Goal: Task Accomplishment & Management: Manage account settings

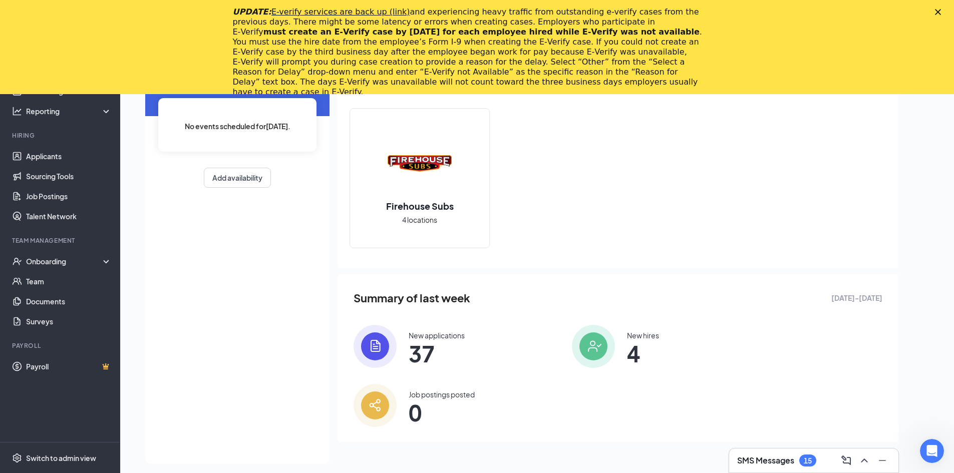
scroll to position [115, 0]
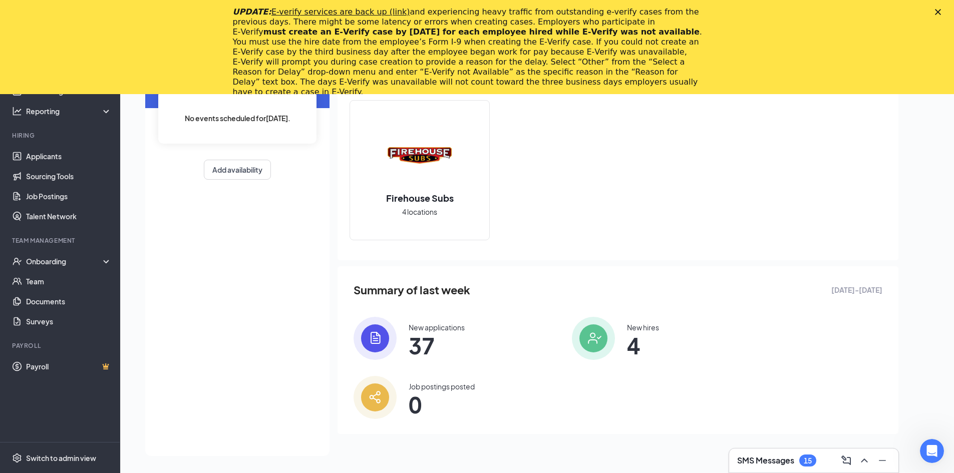
click at [762, 468] on div "SMS Messages 15" at bounding box center [813, 461] width 153 height 16
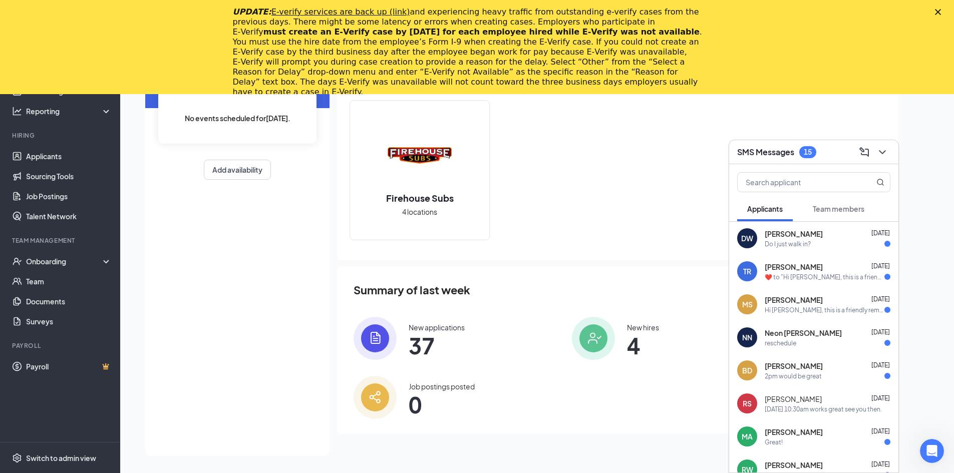
click at [799, 237] on span "[PERSON_NAME]" at bounding box center [794, 234] width 58 height 10
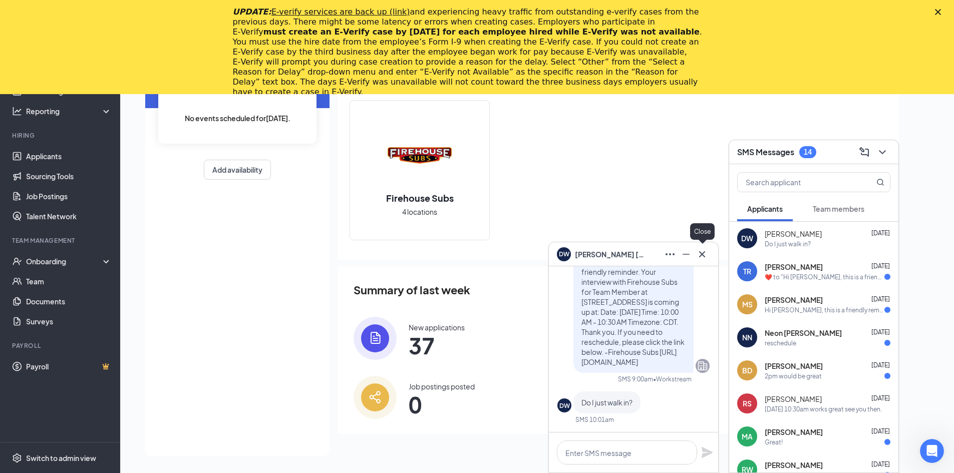
click at [701, 258] on icon "Cross" at bounding box center [702, 254] width 12 height 12
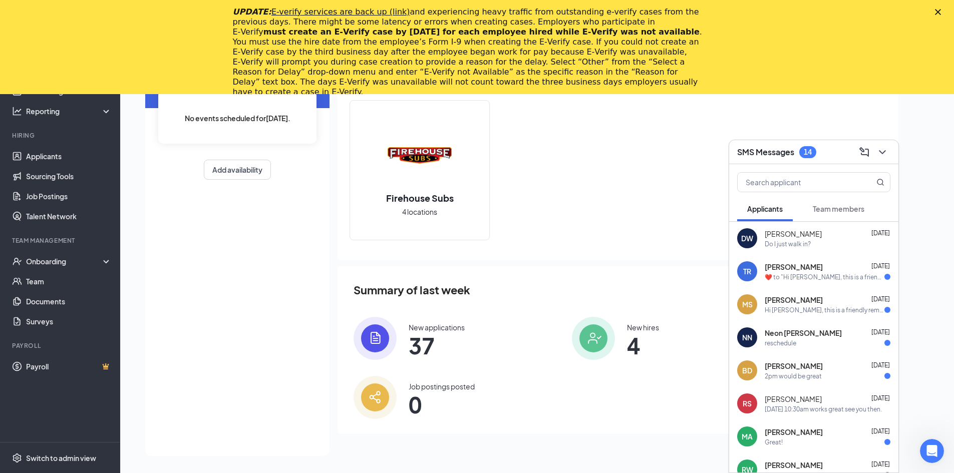
click at [787, 269] on span "[PERSON_NAME]" at bounding box center [794, 267] width 58 height 10
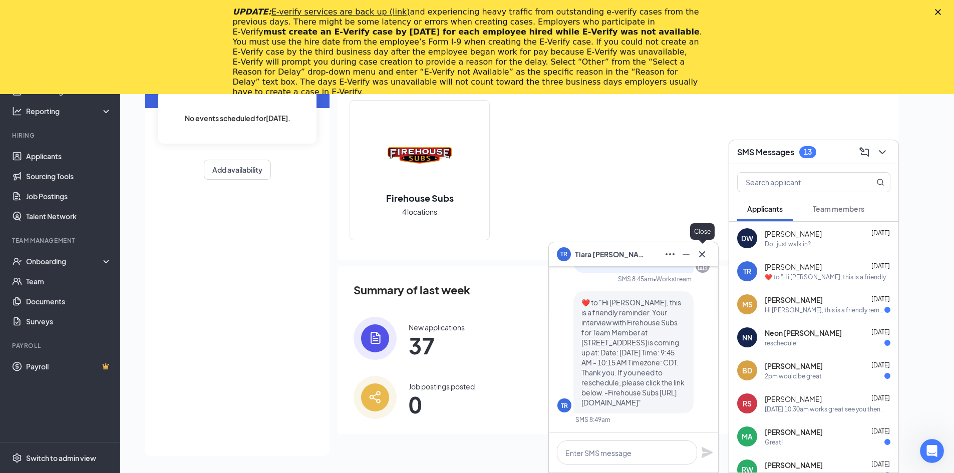
click at [706, 252] on icon "Cross" at bounding box center [702, 254] width 12 height 12
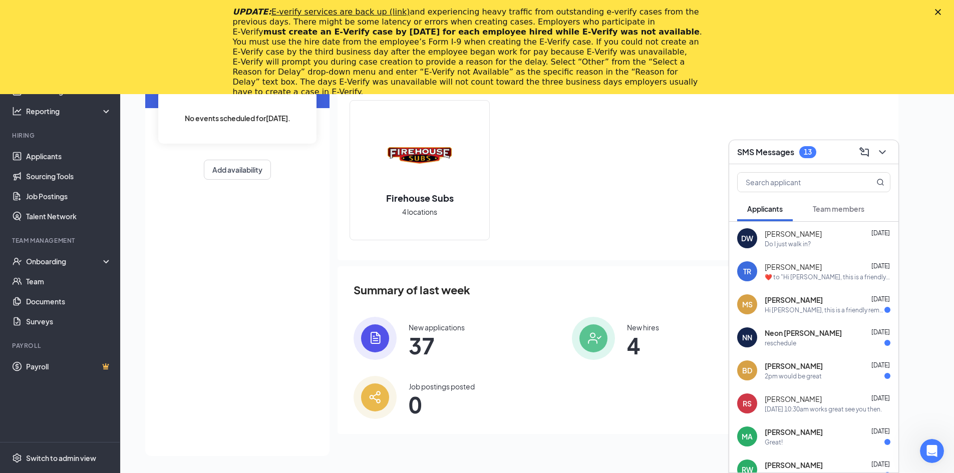
click at [776, 301] on span "[PERSON_NAME]" at bounding box center [794, 300] width 58 height 10
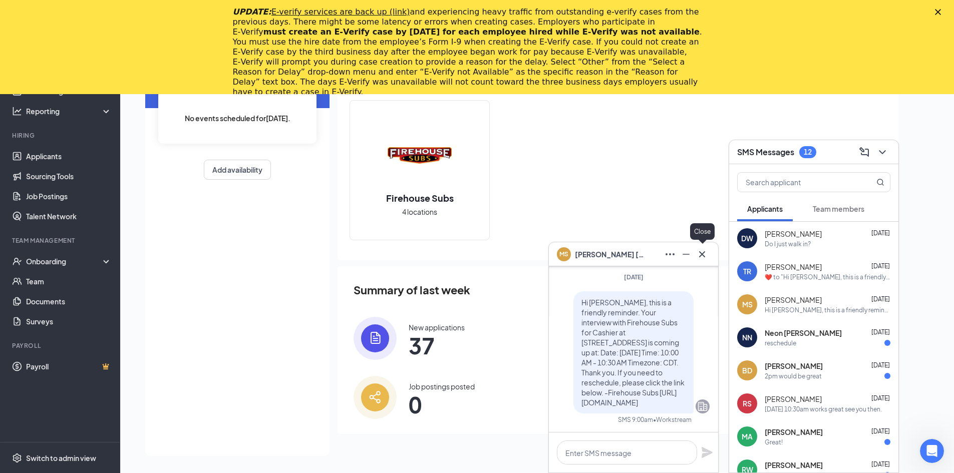
click at [703, 255] on icon "Cross" at bounding box center [702, 254] width 6 height 6
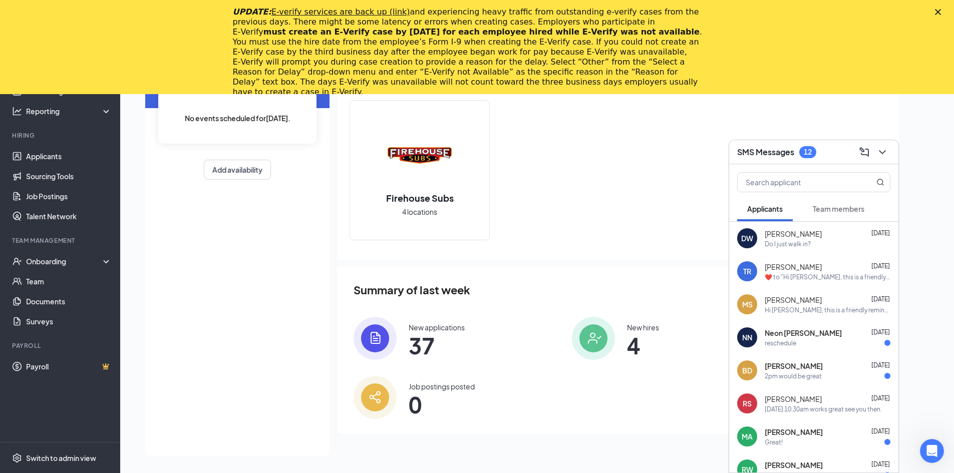
click at [777, 332] on span "Neon [PERSON_NAME]" at bounding box center [803, 333] width 77 height 10
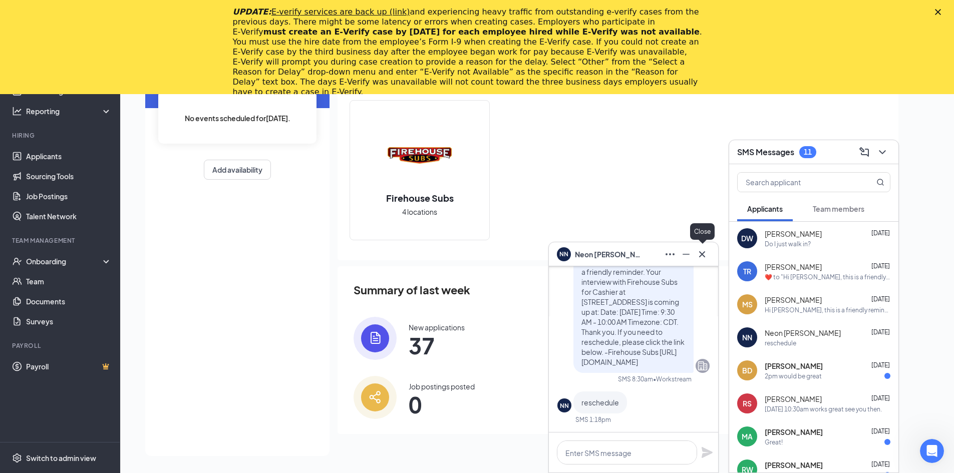
click at [704, 254] on icon "Cross" at bounding box center [702, 254] width 12 height 12
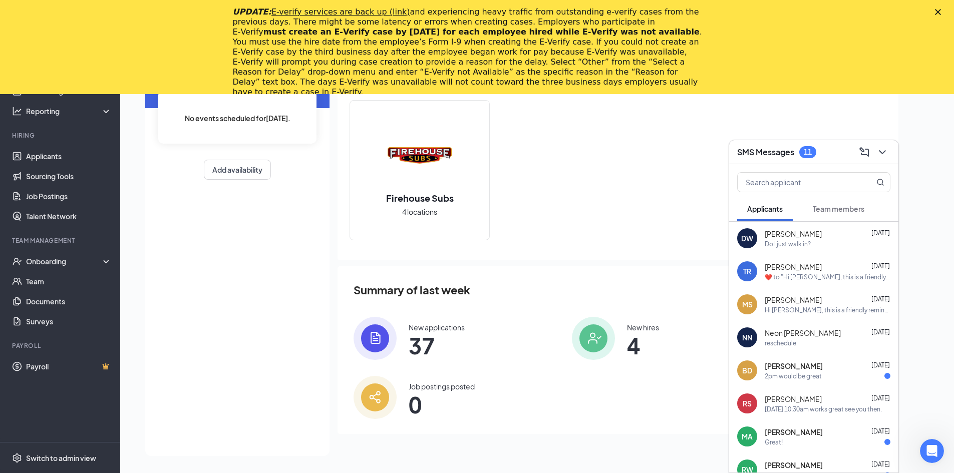
click at [776, 376] on div "2pm would be great" at bounding box center [793, 376] width 57 height 9
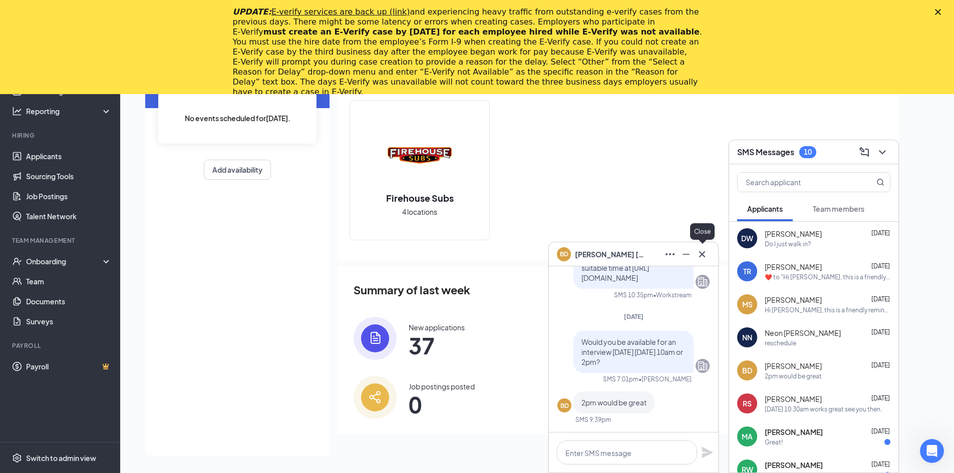
click at [702, 253] on icon "Cross" at bounding box center [702, 254] width 6 height 6
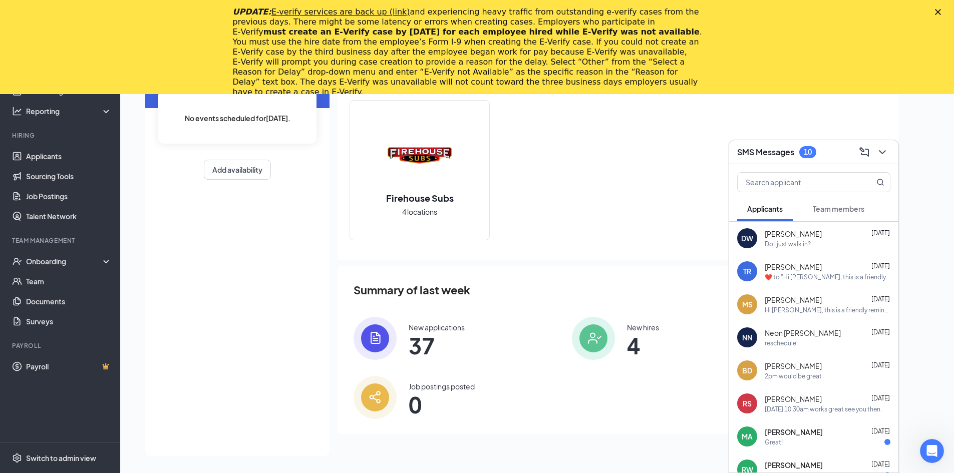
click at [774, 438] on div "Great!" at bounding box center [774, 442] width 18 height 9
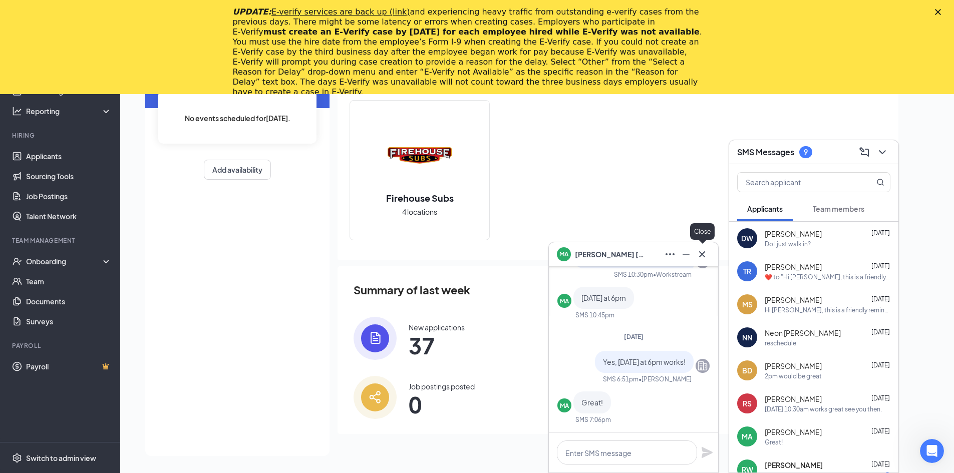
click at [699, 255] on icon "Cross" at bounding box center [702, 254] width 12 height 12
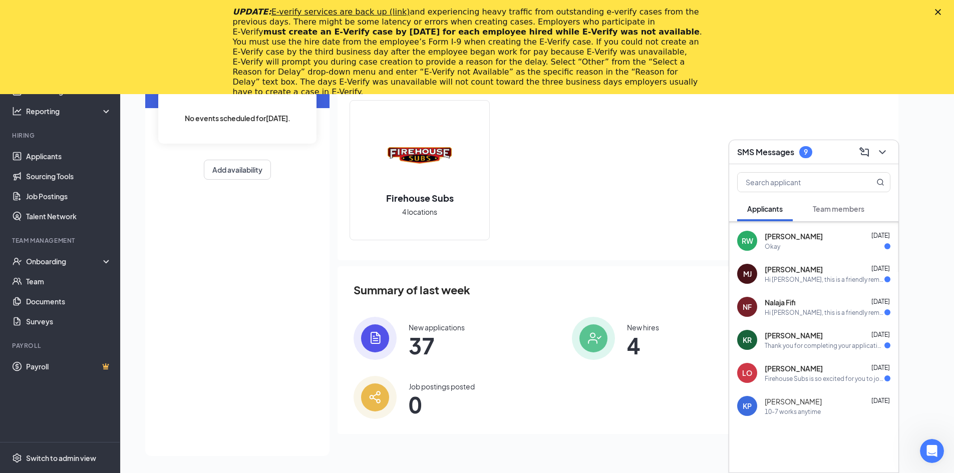
scroll to position [229, 0]
click at [779, 237] on span "[PERSON_NAME]" at bounding box center [794, 236] width 58 height 10
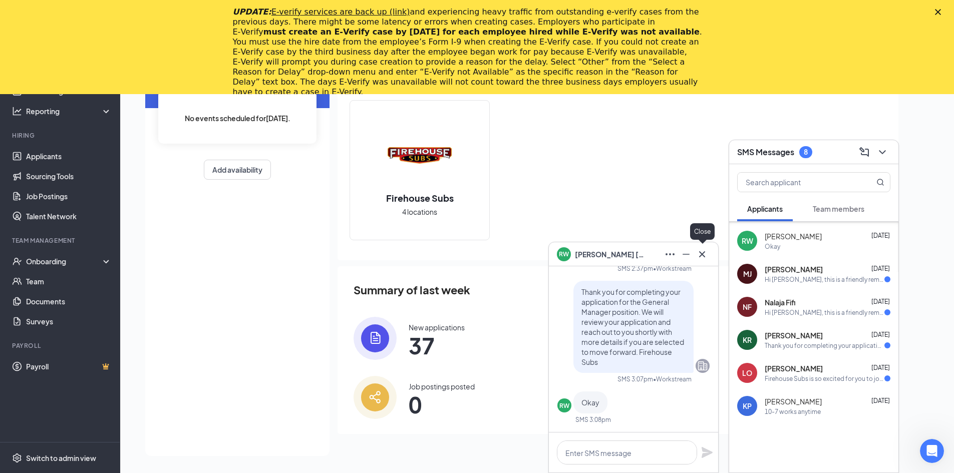
click at [703, 255] on icon "Cross" at bounding box center [702, 254] width 6 height 6
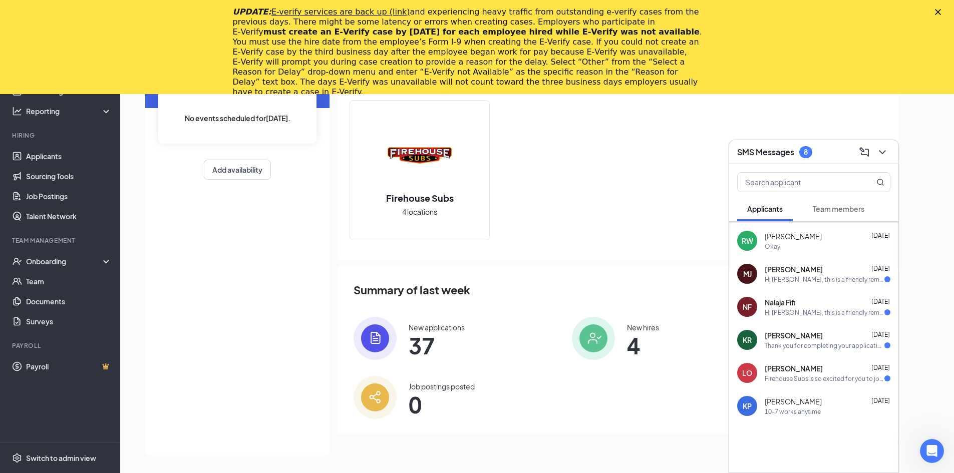
click at [786, 289] on div "[PERSON_NAME] Mikaille [PERSON_NAME] [DATE] Hi [PERSON_NAME], this is a friendl…" at bounding box center [813, 273] width 169 height 33
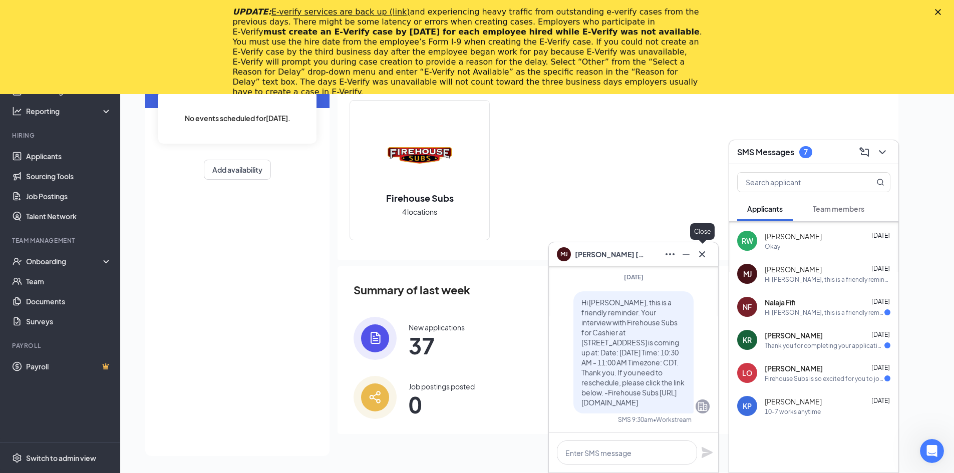
click at [704, 255] on icon "Cross" at bounding box center [702, 254] width 12 height 12
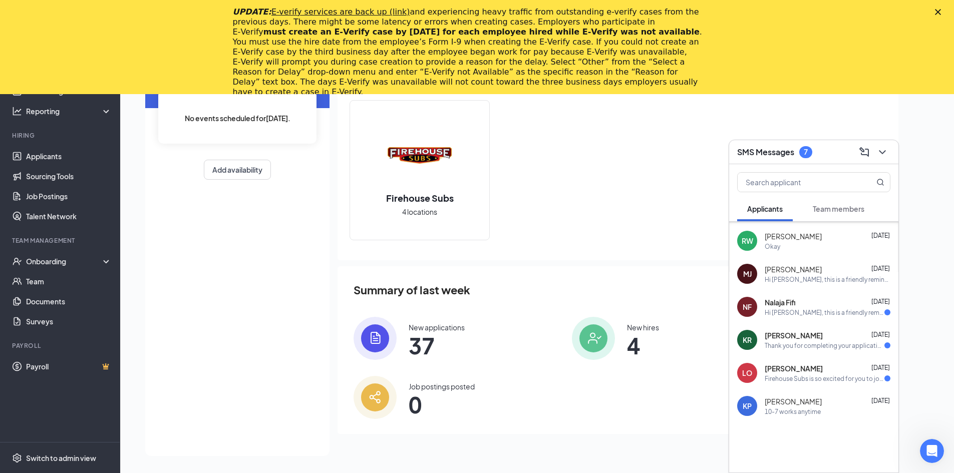
click at [797, 305] on div "Nalaja Fifi [DATE]" at bounding box center [828, 303] width 126 height 10
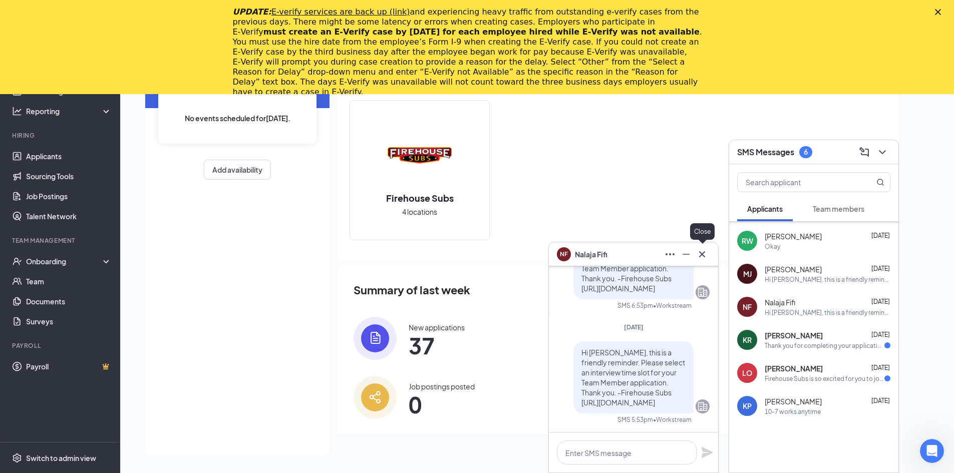
click at [704, 255] on icon "Cross" at bounding box center [702, 254] width 12 height 12
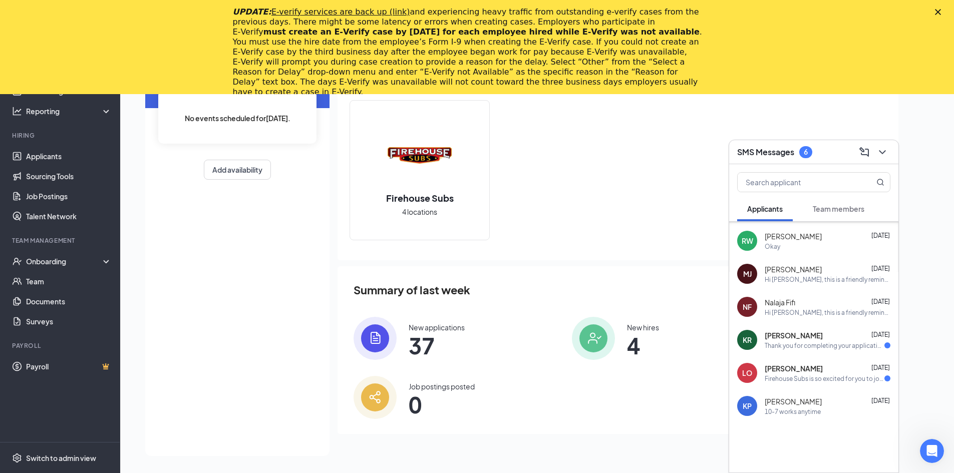
click at [773, 337] on span "[PERSON_NAME]" at bounding box center [794, 336] width 58 height 10
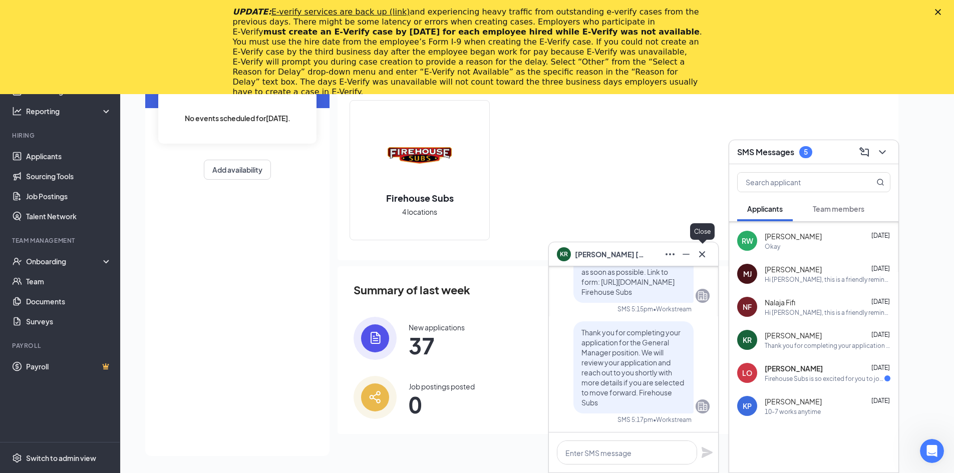
click at [705, 251] on icon "Cross" at bounding box center [702, 254] width 6 height 6
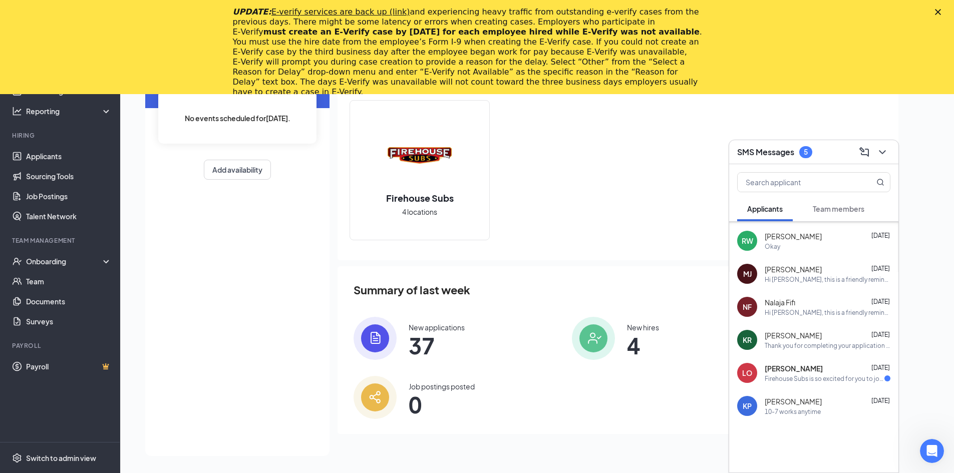
click at [758, 365] on div "LO [PERSON_NAME] [DATE] Firehouse Subs is so excited for you to join our team! …" at bounding box center [813, 373] width 169 height 33
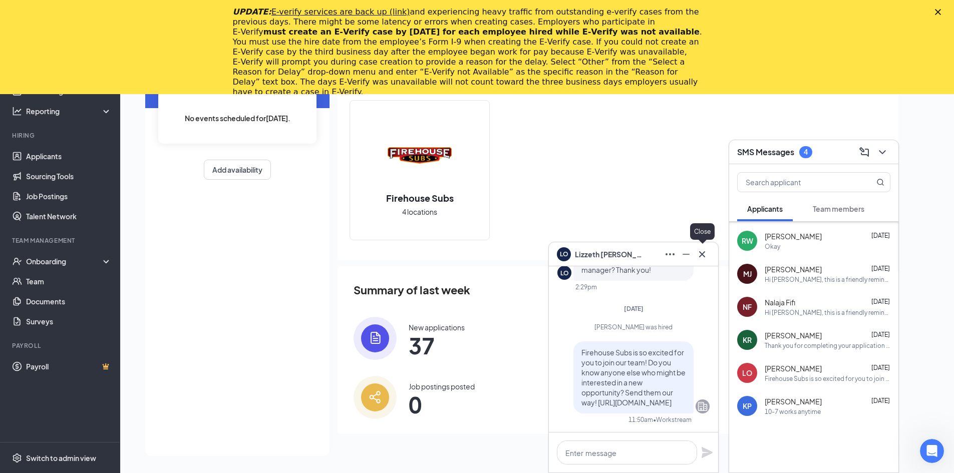
click at [700, 257] on icon "Cross" at bounding box center [702, 254] width 12 height 12
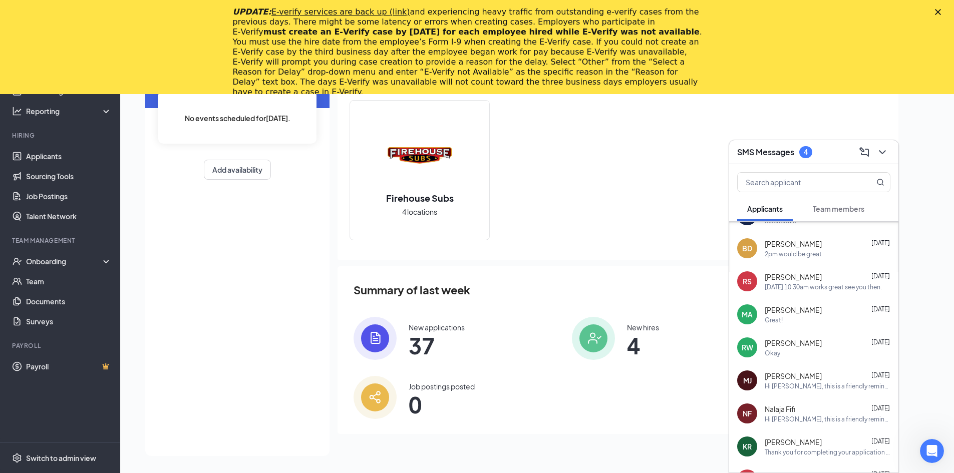
scroll to position [0, 0]
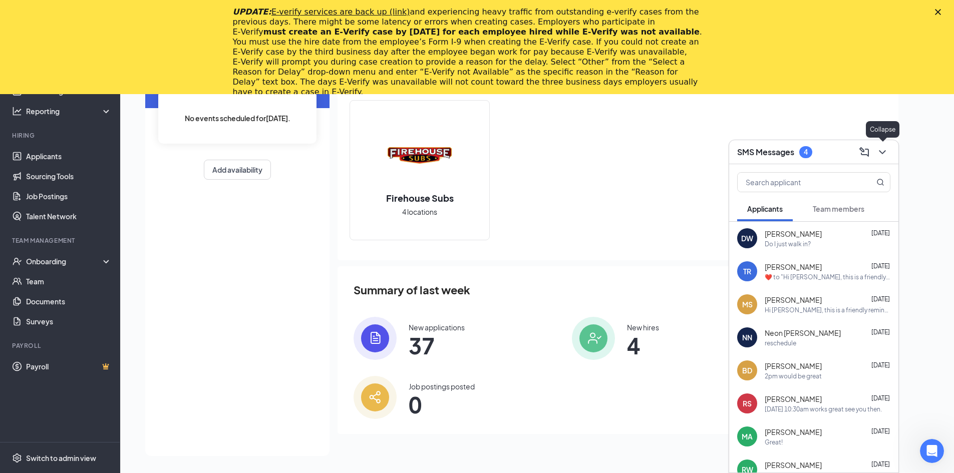
click at [877, 156] on icon "ChevronDown" at bounding box center [883, 152] width 12 height 12
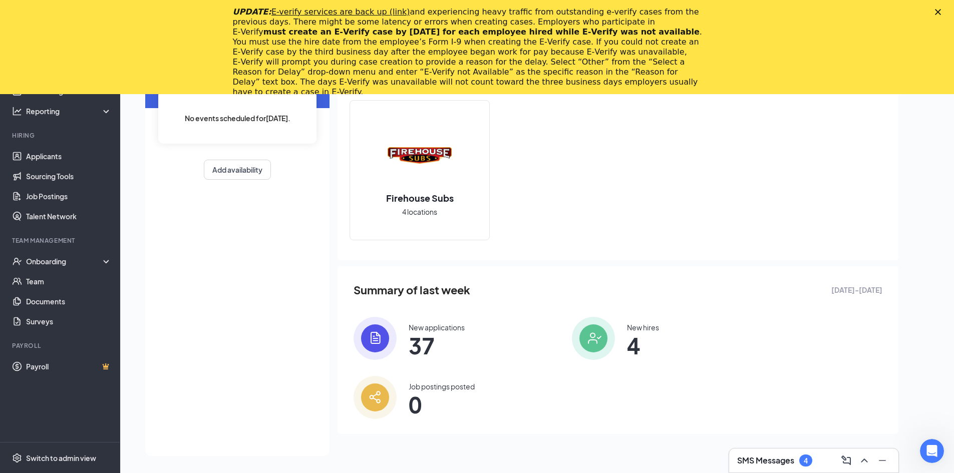
click at [945, 9] on div "Close" at bounding box center [940, 12] width 10 height 6
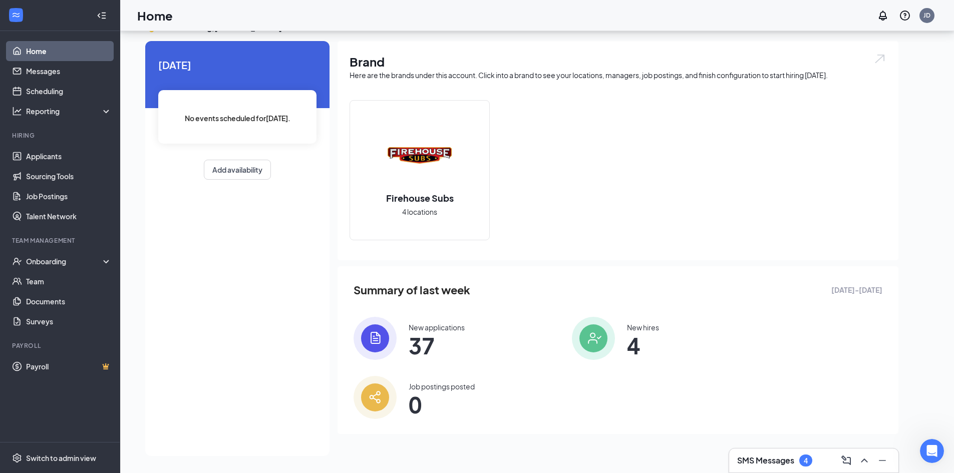
scroll to position [21, 0]
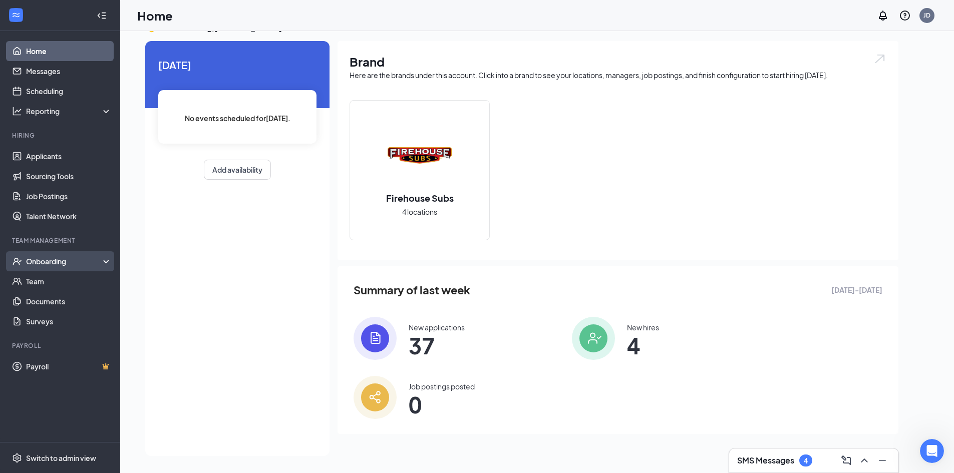
click at [52, 265] on div "Onboarding" at bounding box center [64, 261] width 77 height 10
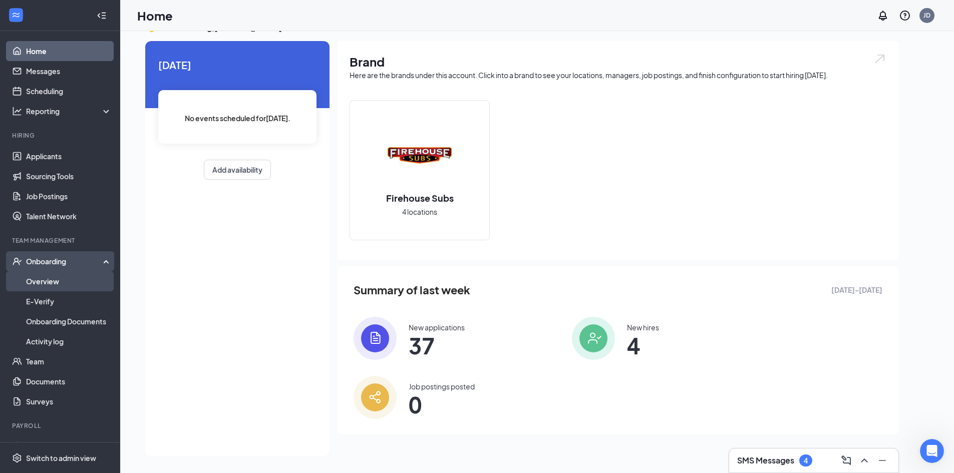
click at [46, 277] on link "Overview" at bounding box center [69, 281] width 86 height 20
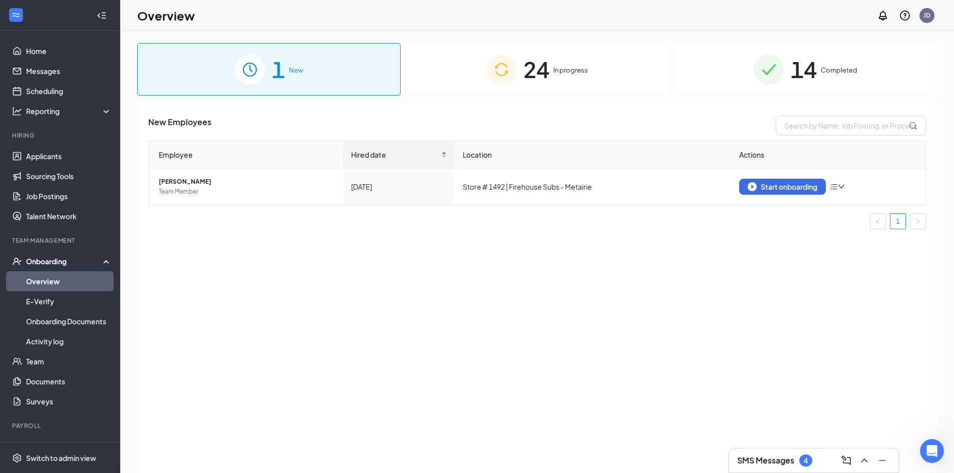
click at [529, 73] on span "24" at bounding box center [536, 69] width 26 height 35
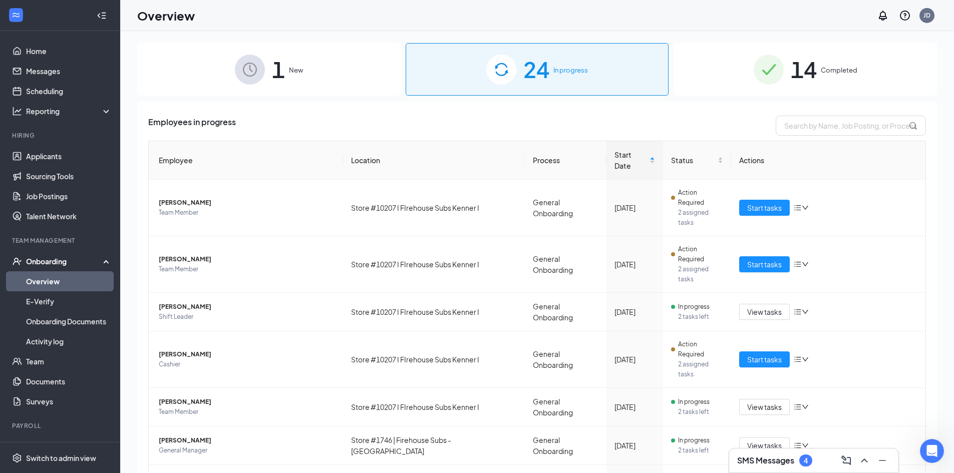
click at [797, 460] on div "SMS Messages 4" at bounding box center [774, 461] width 75 height 12
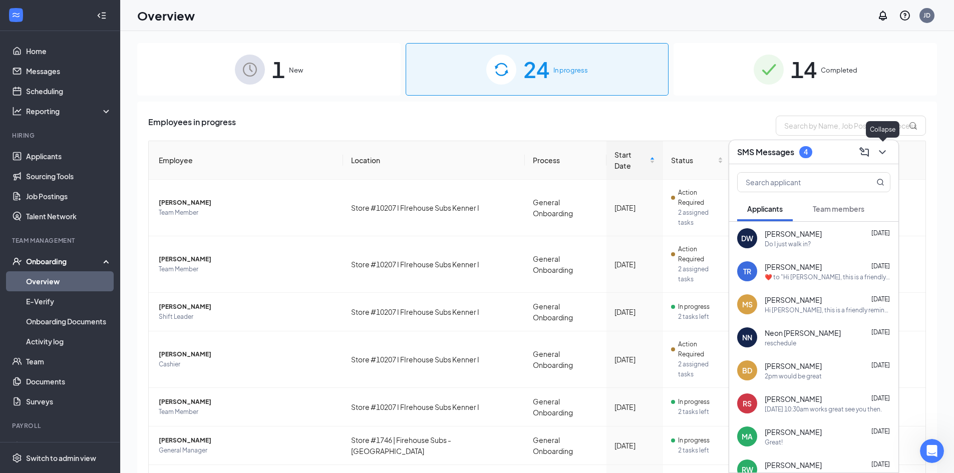
click at [881, 147] on icon "ChevronDown" at bounding box center [883, 152] width 12 height 12
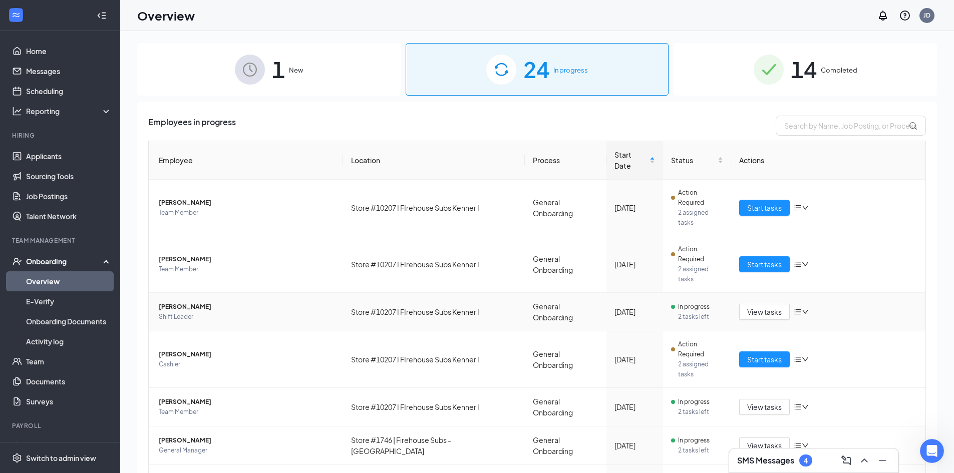
click at [802, 309] on icon "down" at bounding box center [805, 312] width 7 height 7
click at [813, 324] on div "Remove from onboarding" at bounding box center [848, 325] width 108 height 10
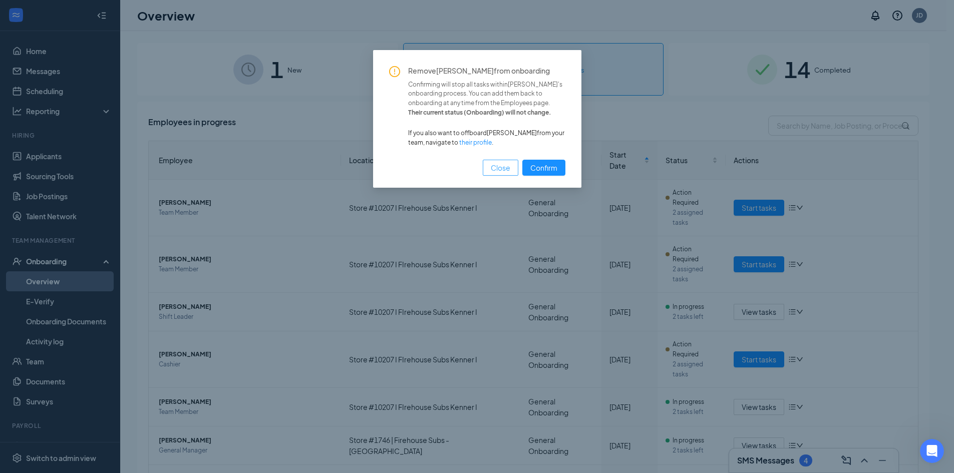
click at [496, 167] on span "Close" at bounding box center [501, 167] width 20 height 11
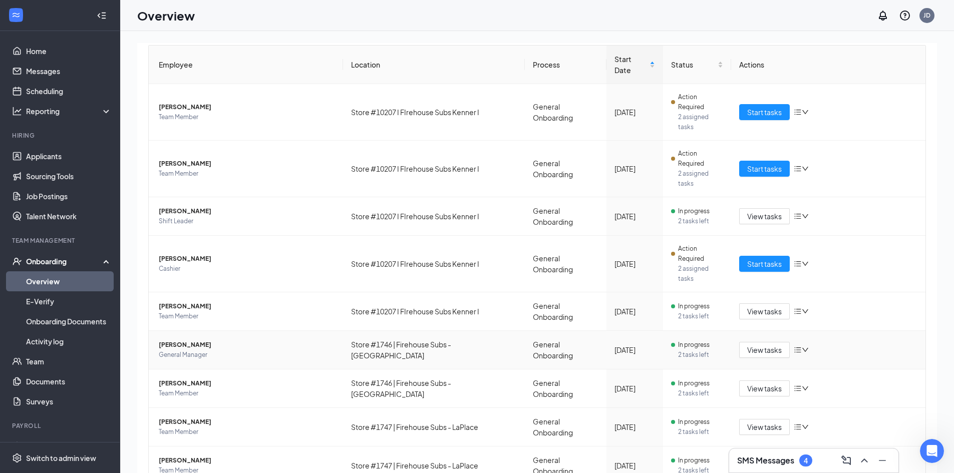
scroll to position [45, 0]
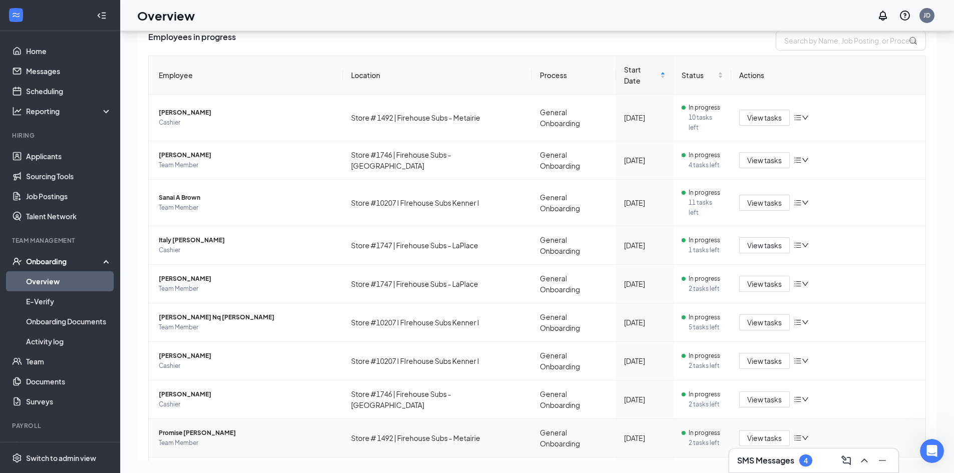
scroll to position [96, 0]
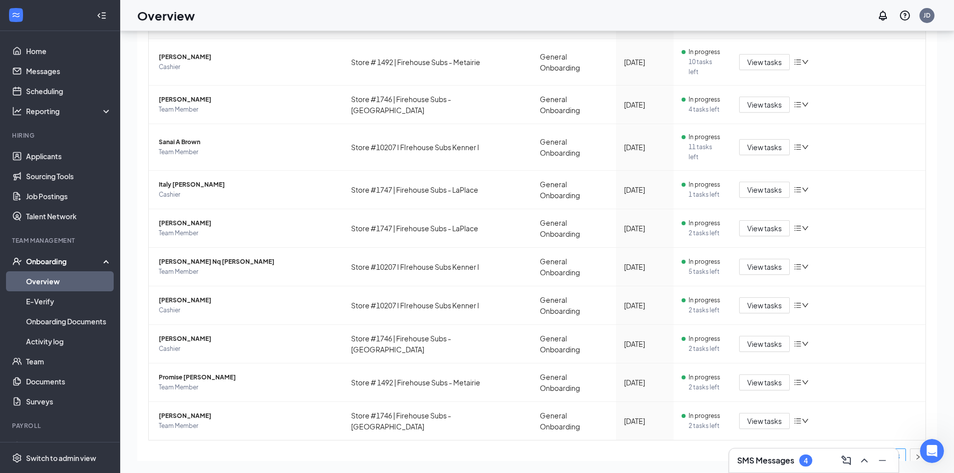
click at [891, 449] on link "3" at bounding box center [898, 456] width 15 height 15
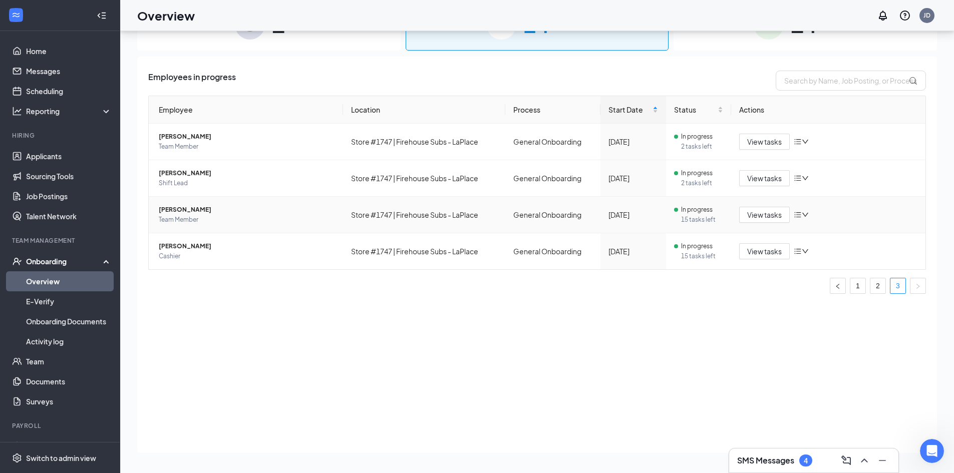
click at [193, 211] on span "[PERSON_NAME]" at bounding box center [247, 210] width 176 height 10
